Goal: Information Seeking & Learning: Learn about a topic

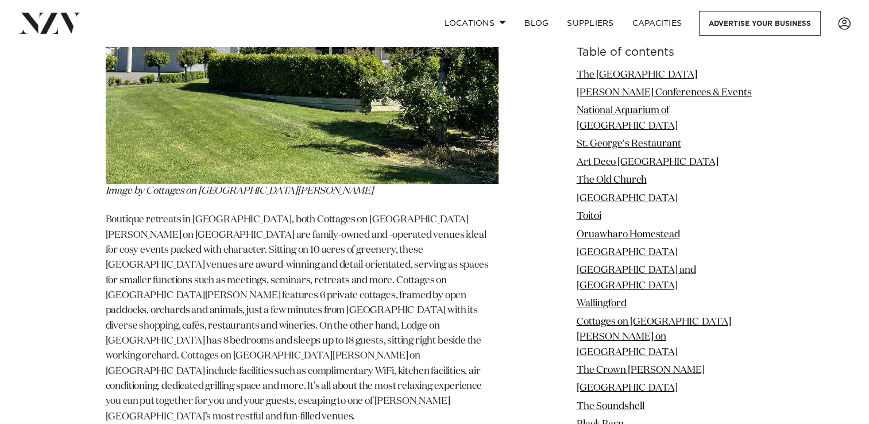
scroll to position [8386, 0]
drag, startPoint x: 110, startPoint y: 129, endPoint x: 300, endPoint y: 158, distance: 192.3
copy section "The Crown [PERSON_NAME]"
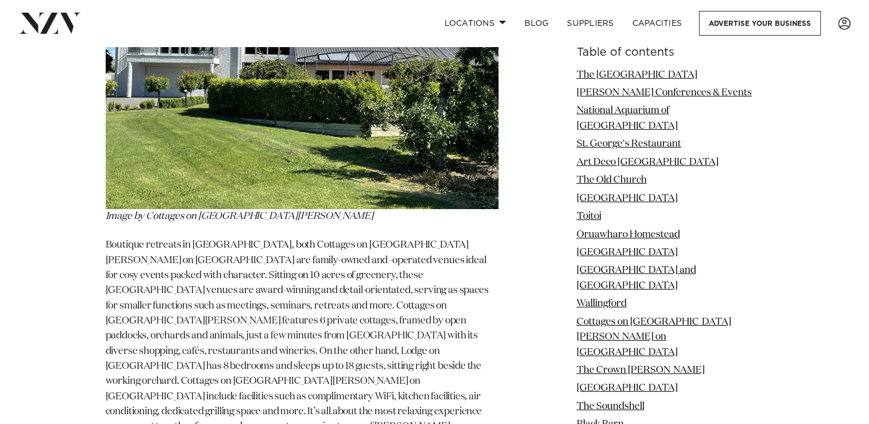
scroll to position [8357, 0]
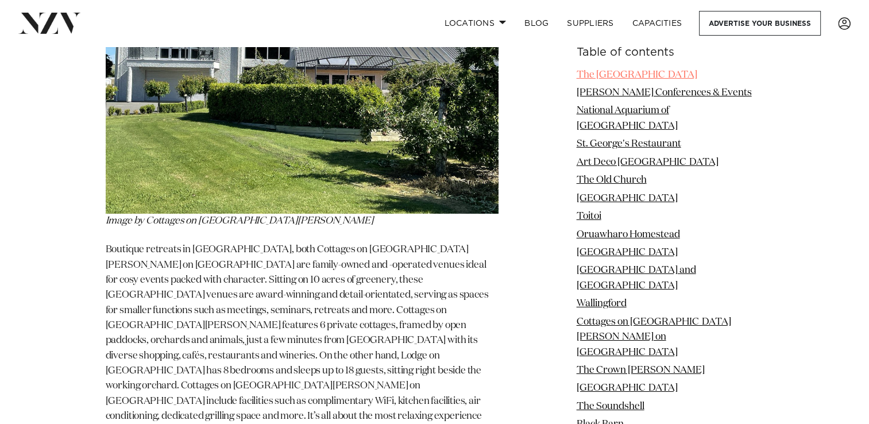
click at [637, 70] on link "The [GEOGRAPHIC_DATA]" at bounding box center [637, 75] width 121 height 10
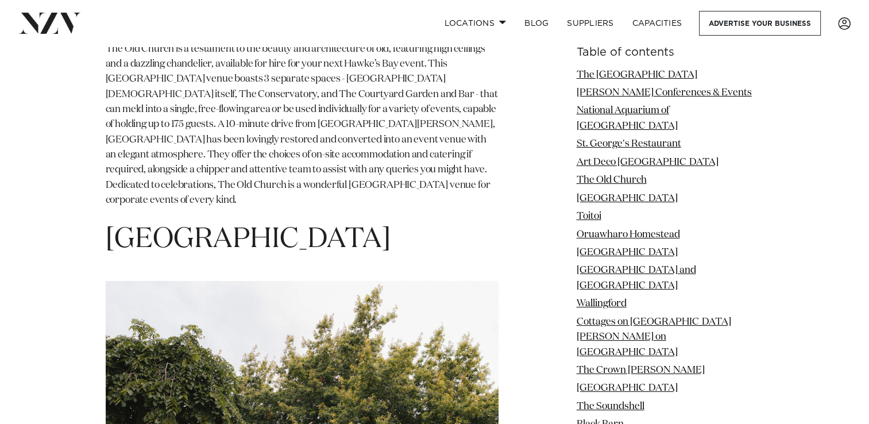
scroll to position [4592, 0]
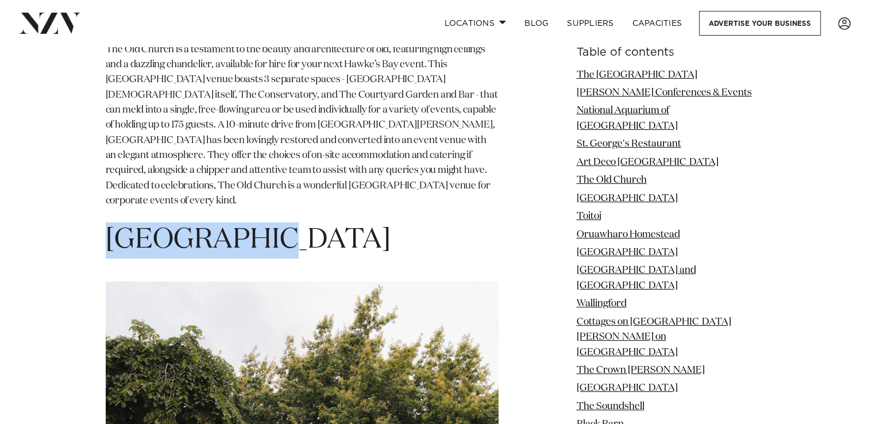
drag, startPoint x: 102, startPoint y: 75, endPoint x: 271, endPoint y: 84, distance: 169.7
copy span "[GEOGRAPHIC_DATA]"
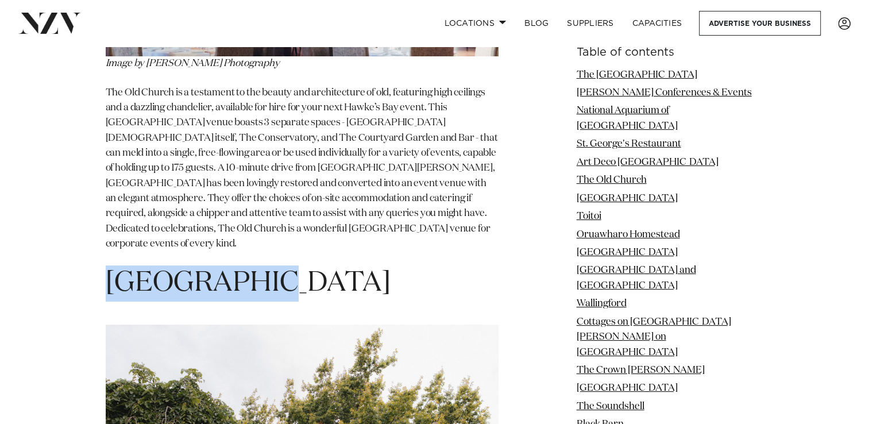
scroll to position [4547, 0]
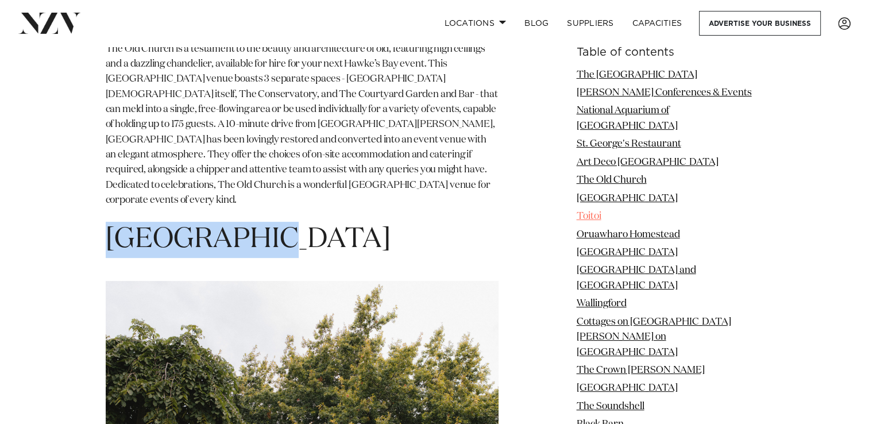
click at [588, 212] on link "Toitoi" at bounding box center [589, 217] width 25 height 10
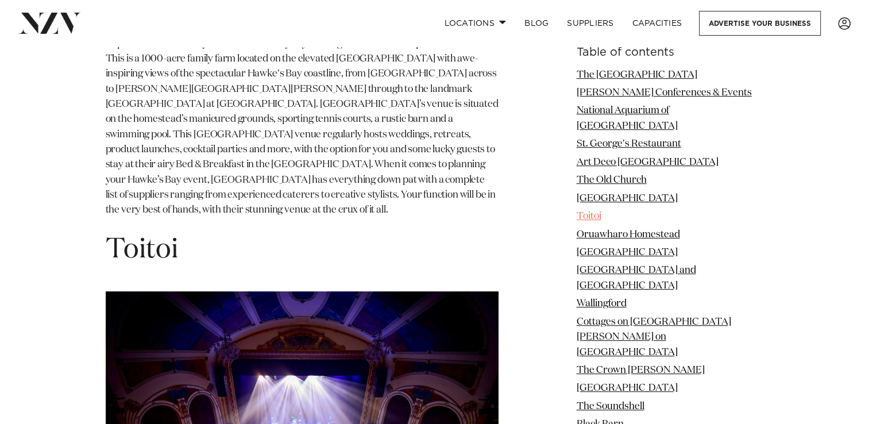
scroll to position [5129, 0]
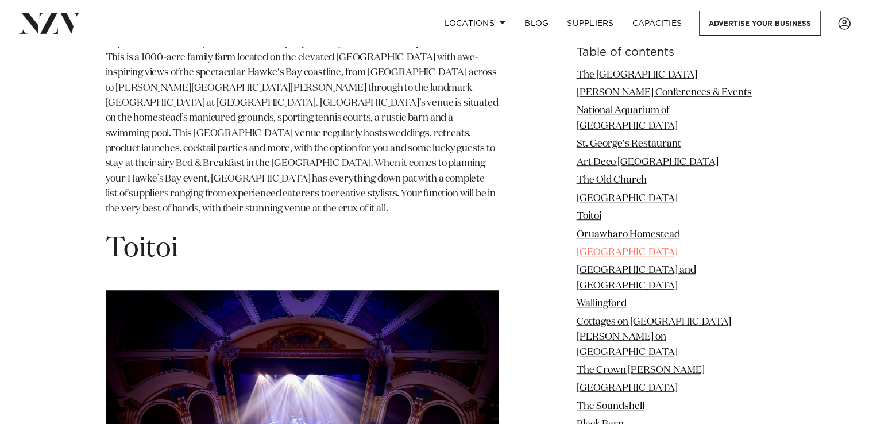
click at [611, 248] on link "[GEOGRAPHIC_DATA]" at bounding box center [627, 253] width 101 height 10
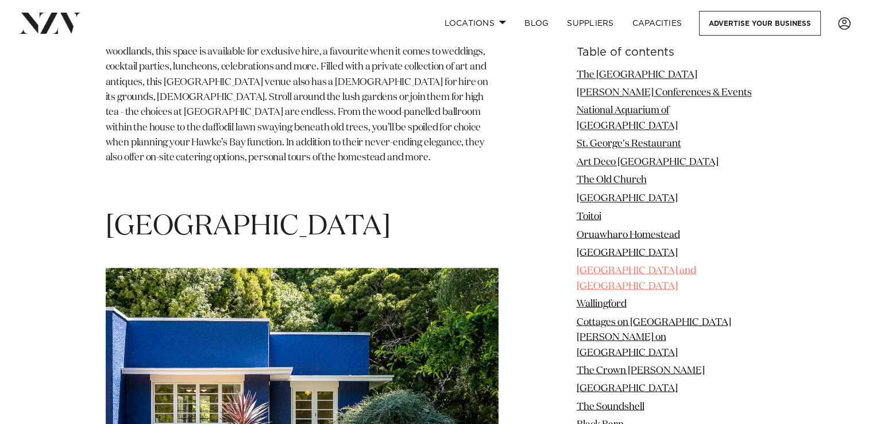
click at [607, 266] on link "[GEOGRAPHIC_DATA] and [GEOGRAPHIC_DATA]" at bounding box center [636, 278] width 119 height 25
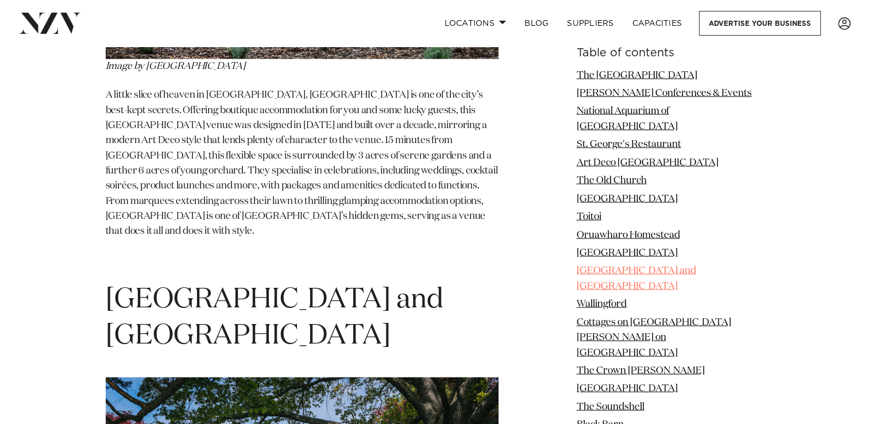
scroll to position [6799, 0]
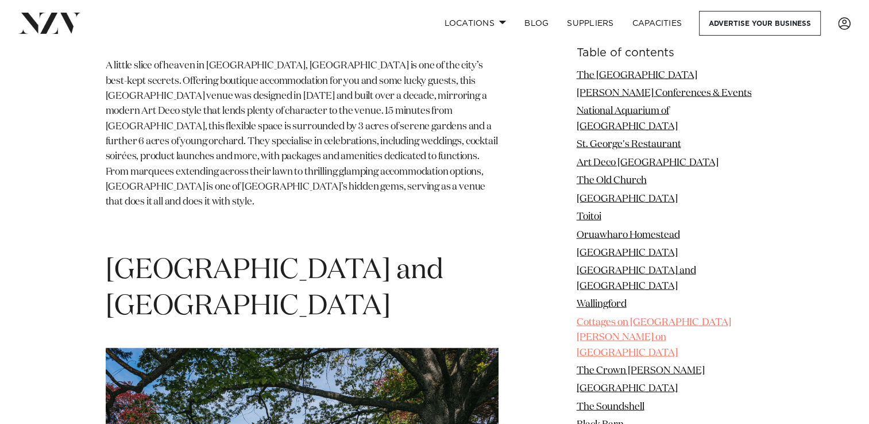
click at [605, 317] on link "Cottages on [GEOGRAPHIC_DATA][PERSON_NAME] on [GEOGRAPHIC_DATA]" at bounding box center [654, 337] width 155 height 40
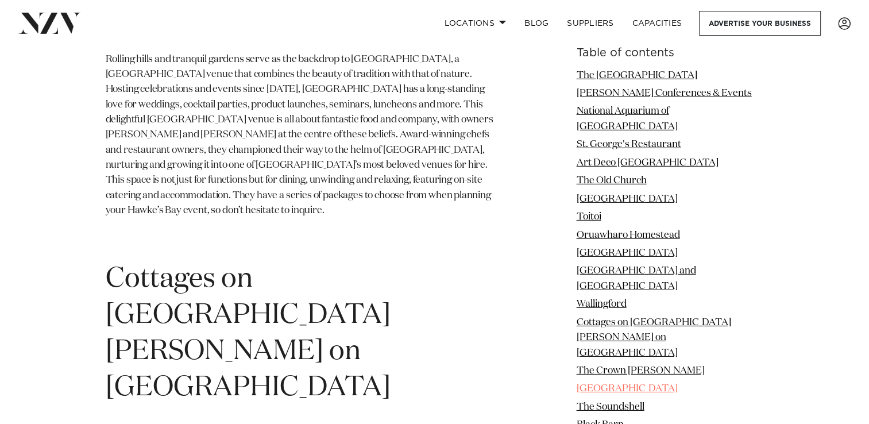
click at [615, 384] on link "[GEOGRAPHIC_DATA]" at bounding box center [627, 389] width 101 height 10
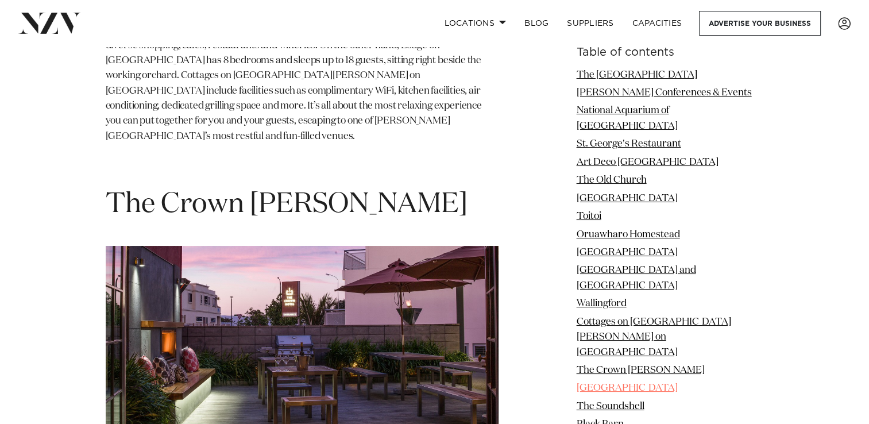
scroll to position [8914, 0]
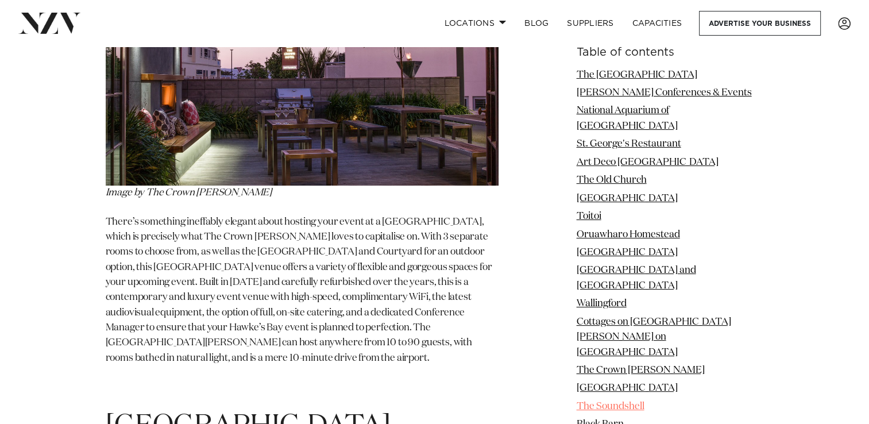
click at [611, 402] on link "The Soundshell" at bounding box center [611, 407] width 68 height 10
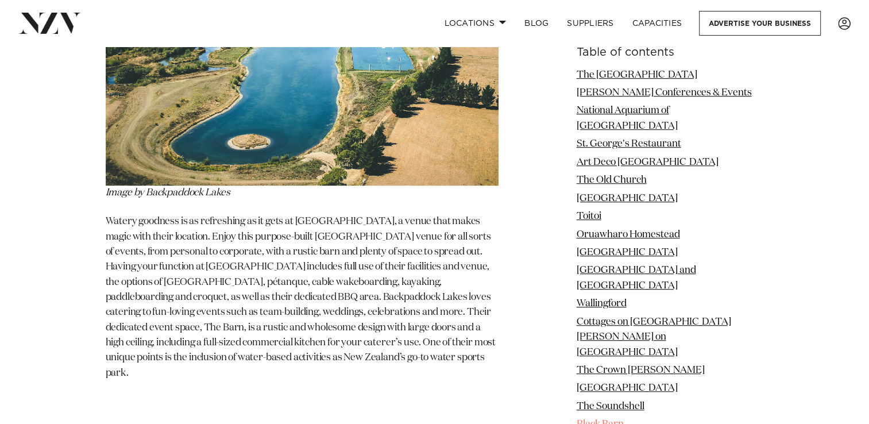
click at [601, 420] on link "Black Barn" at bounding box center [600, 425] width 47 height 10
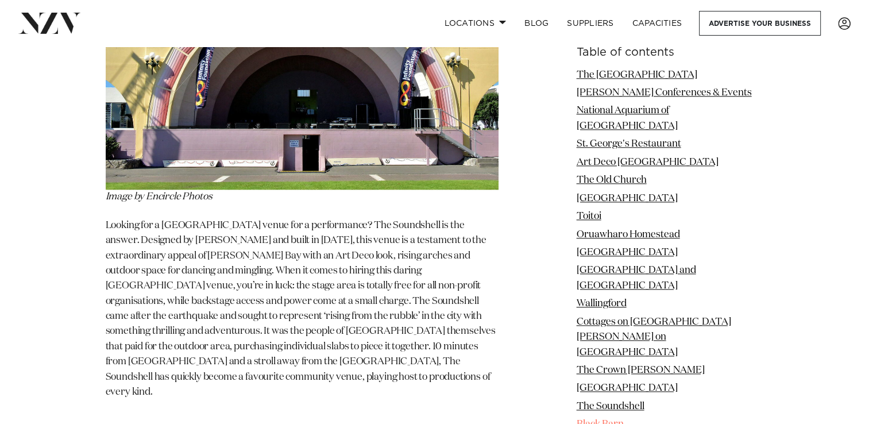
scroll to position [9968, 0]
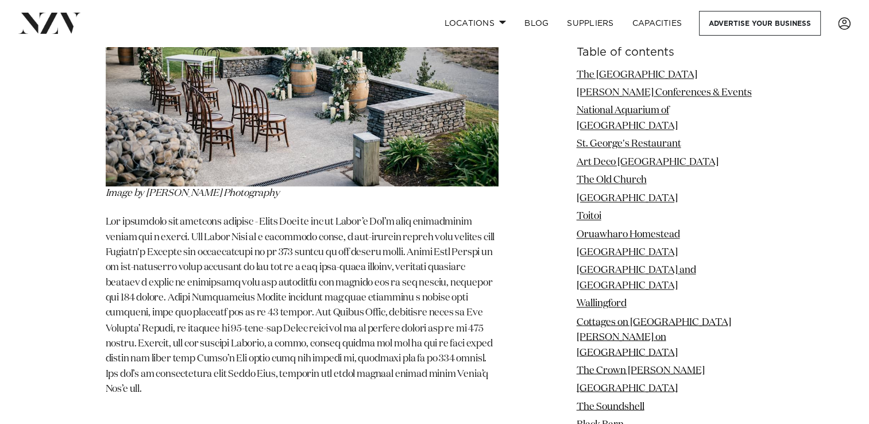
scroll to position [10542, 0]
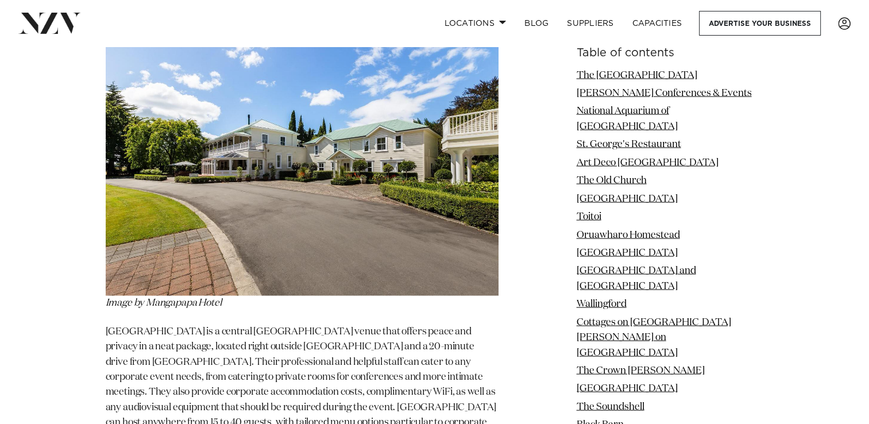
scroll to position [10999, 0]
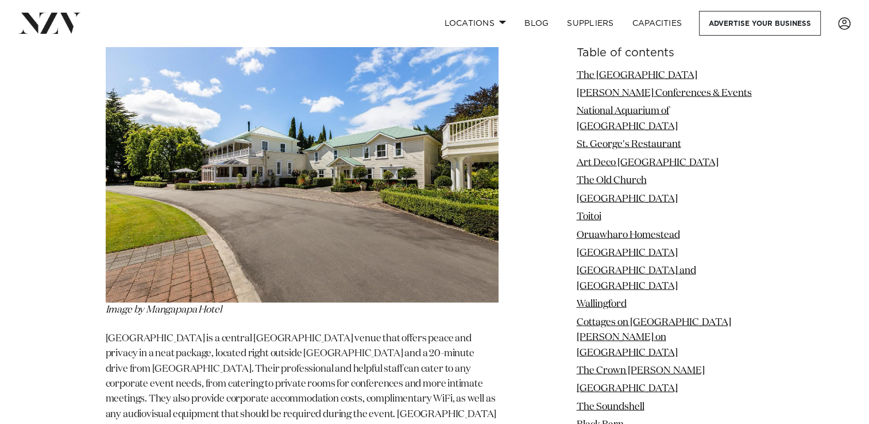
drag, startPoint x: 99, startPoint y: 136, endPoint x: 398, endPoint y: 134, distance: 298.1
copy span "[GEOGRAPHIC_DATA]"
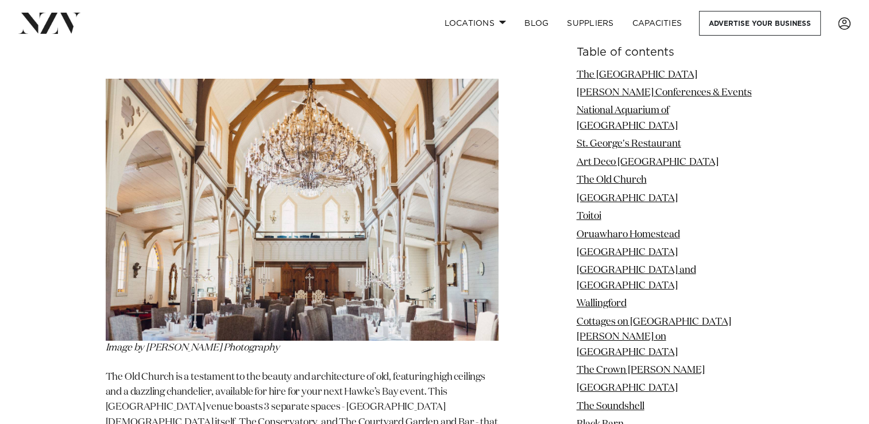
scroll to position [4264, 0]
